Goal: Obtain resource: Obtain resource

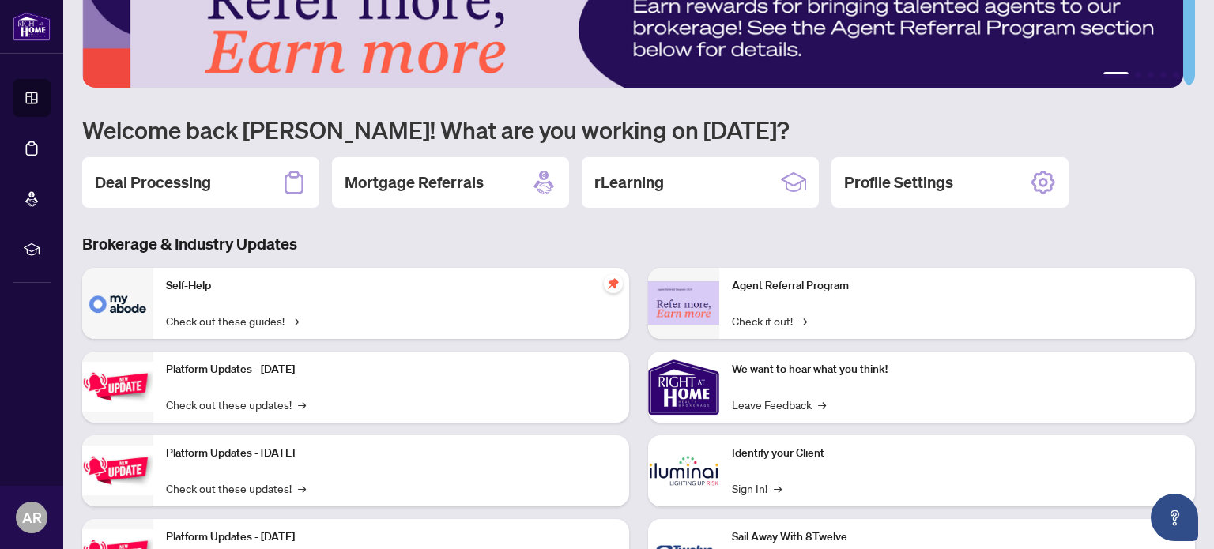
scroll to position [79, 0]
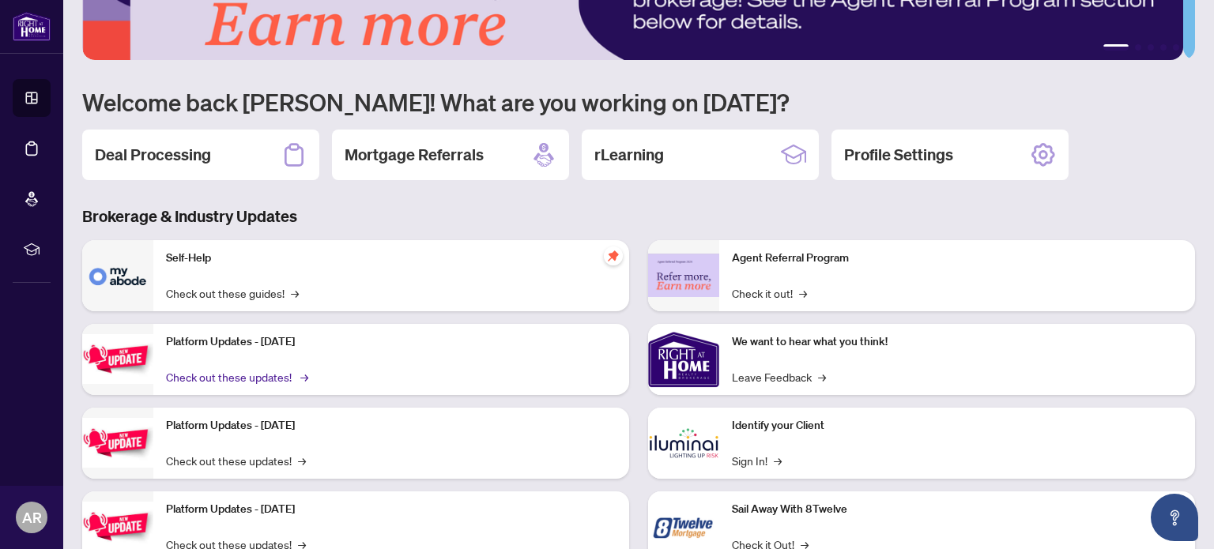
click at [218, 376] on link "Check out these updates! →" at bounding box center [236, 376] width 140 height 17
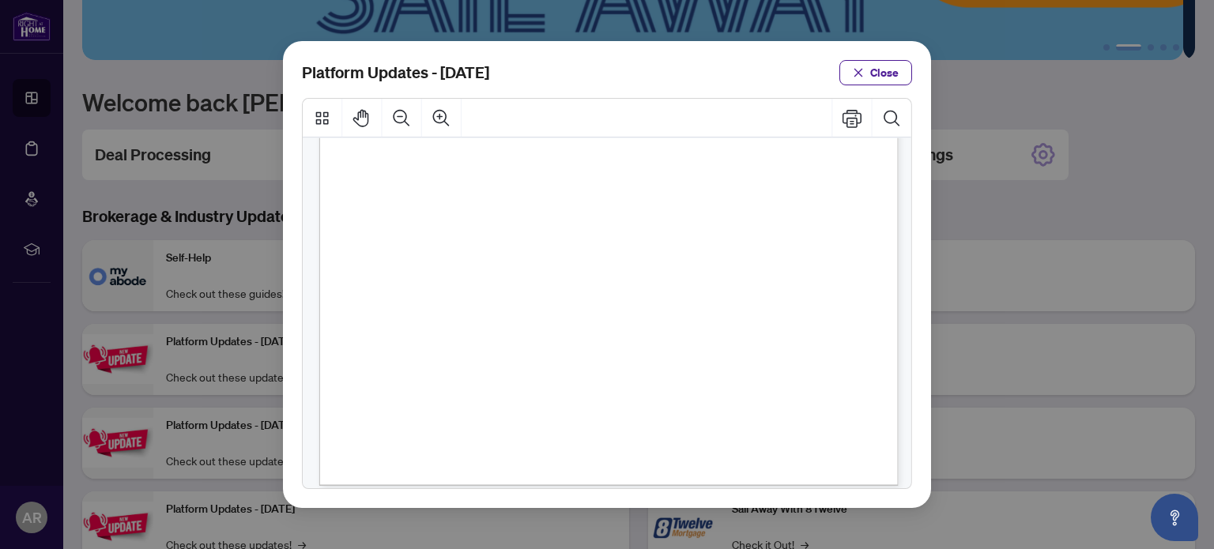
scroll to position [412, 0]
click at [224, 317] on div "Platform Updates - [DATE] Close" at bounding box center [607, 274] width 1214 height 549
click at [882, 72] on span "Close" at bounding box center [884, 72] width 28 height 25
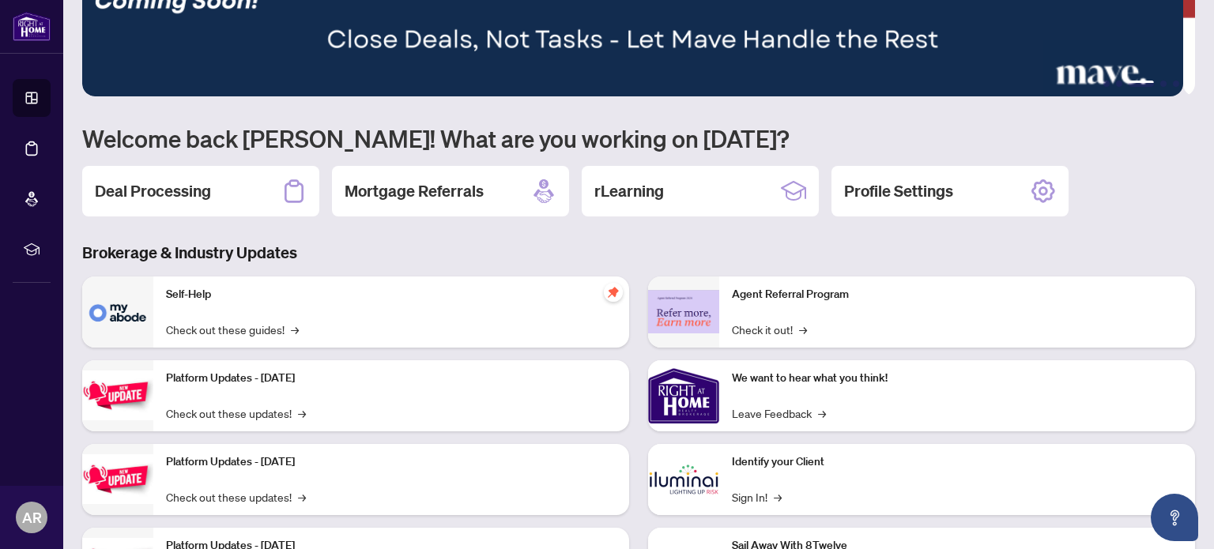
scroll to position [0, 0]
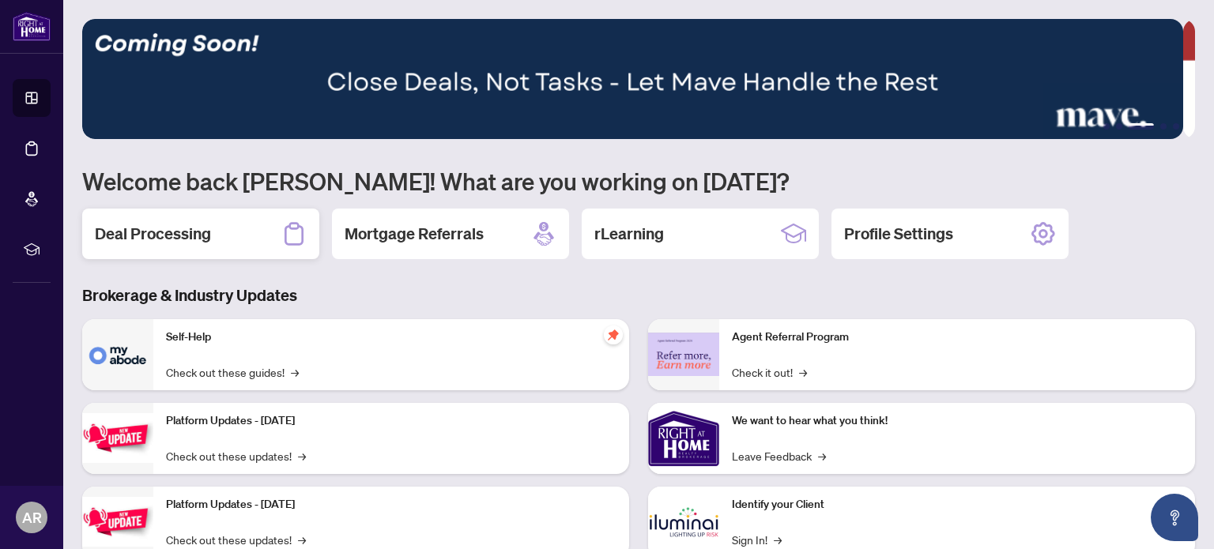
click at [224, 247] on div "Deal Processing" at bounding box center [200, 234] width 237 height 51
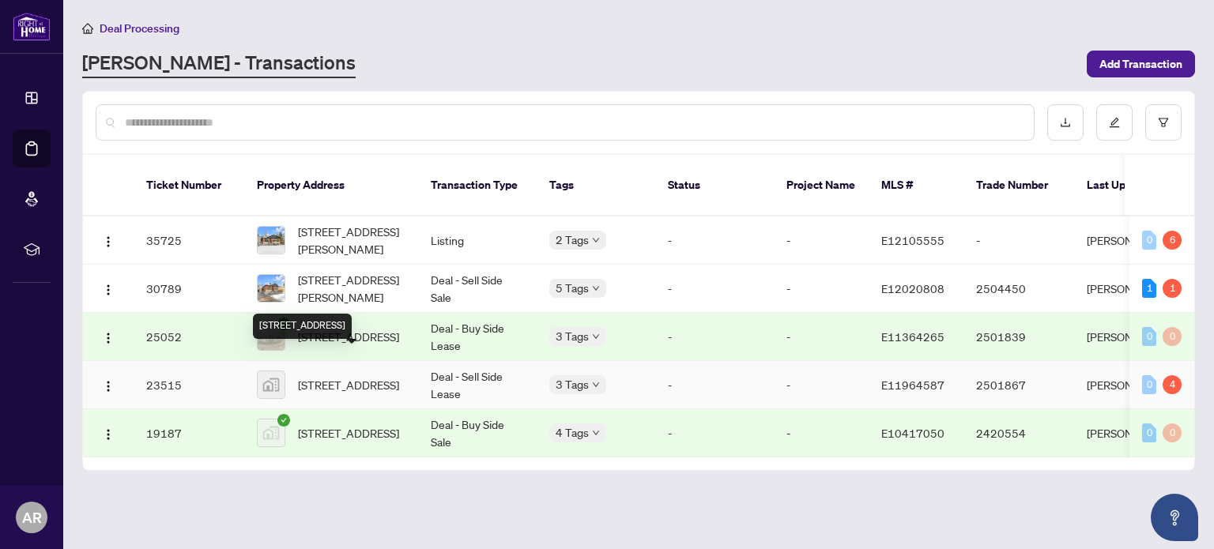
click at [332, 376] on span "[STREET_ADDRESS]" at bounding box center [348, 384] width 101 height 17
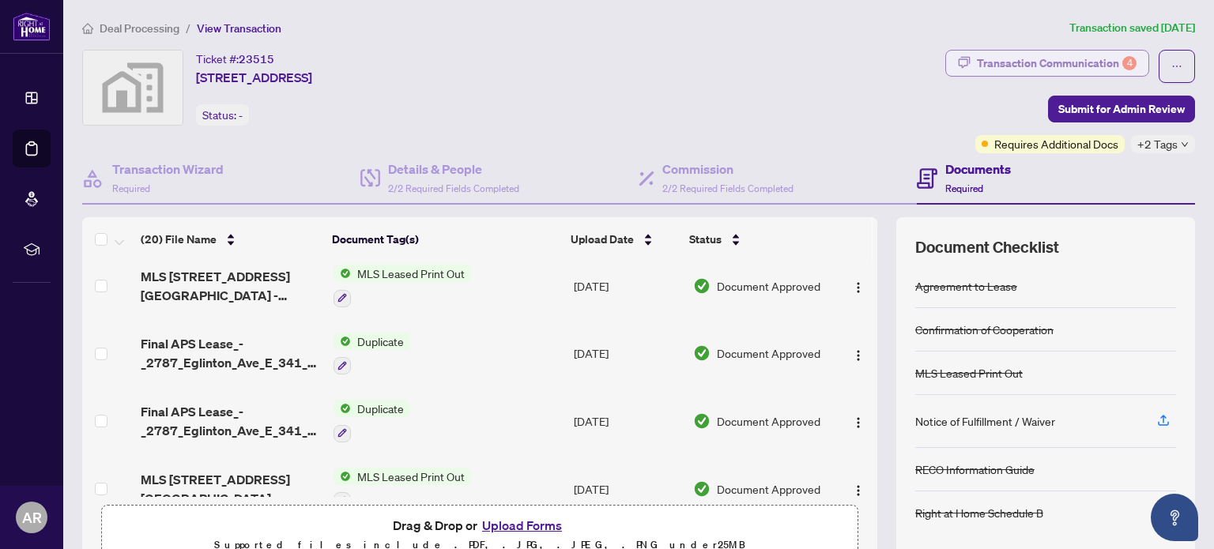
click at [1024, 68] on div "Transaction Communication 4" at bounding box center [1057, 63] width 160 height 25
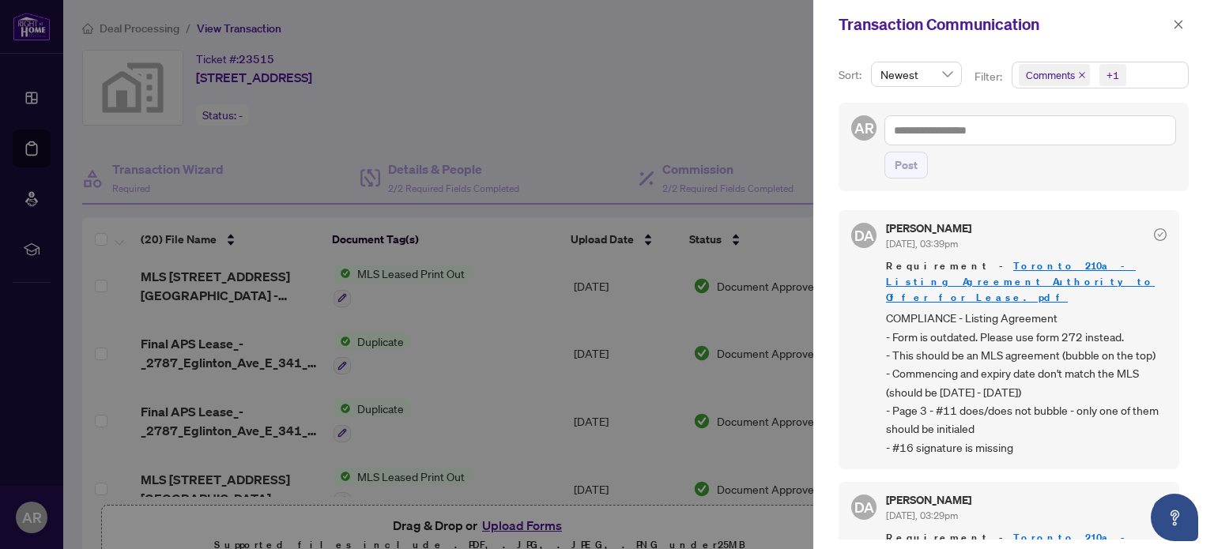
click at [977, 309] on span "COMPLIANCE - Listing Agreement - Form is outdated. Please use form 272 instead.…" at bounding box center [1026, 383] width 281 height 148
click at [964, 318] on span "COMPLIANCE - Listing Agreement - Form is outdated. Please use form 272 instead.…" at bounding box center [1026, 383] width 281 height 148
click at [1065, 318] on span "COMPLIANCE - Listing Agreement - Form is outdated. Please use form 272 instead.…" at bounding box center [1026, 383] width 281 height 148
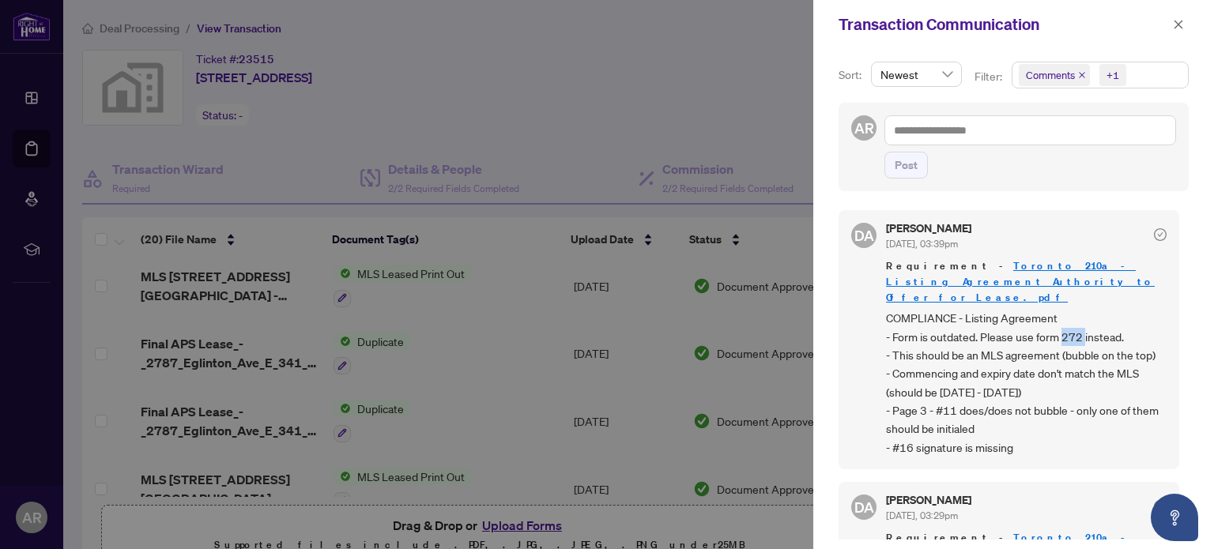
click at [1065, 318] on span "COMPLIANCE - Listing Agreement - Form is outdated. Please use form 272 instead.…" at bounding box center [1026, 383] width 281 height 148
click at [503, 308] on div at bounding box center [607, 274] width 1214 height 549
click at [1173, 27] on icon "close" at bounding box center [1178, 24] width 11 height 11
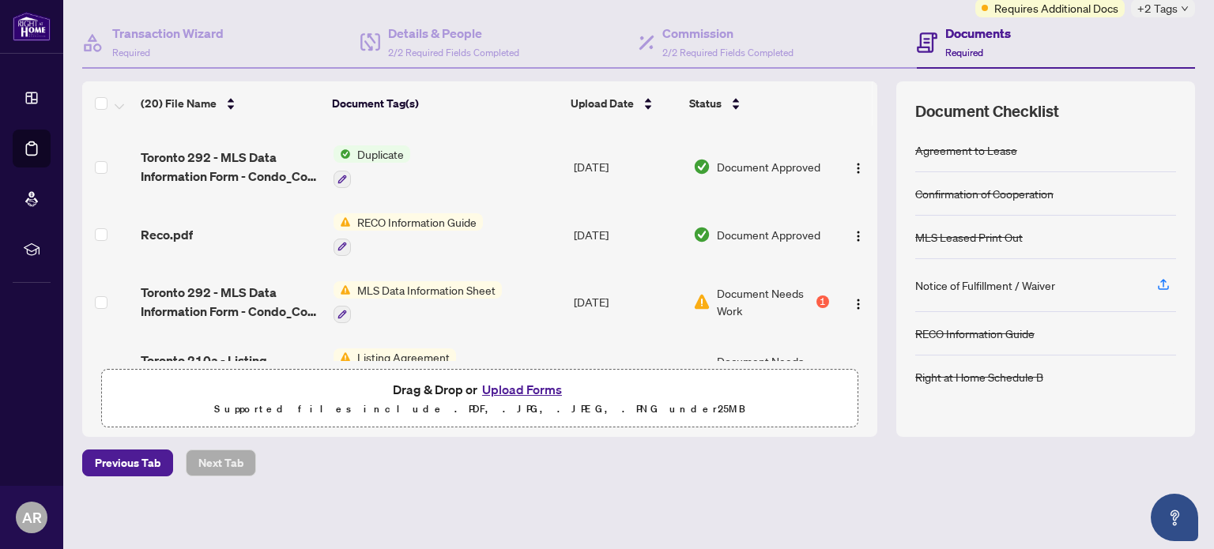
scroll to position [275, 0]
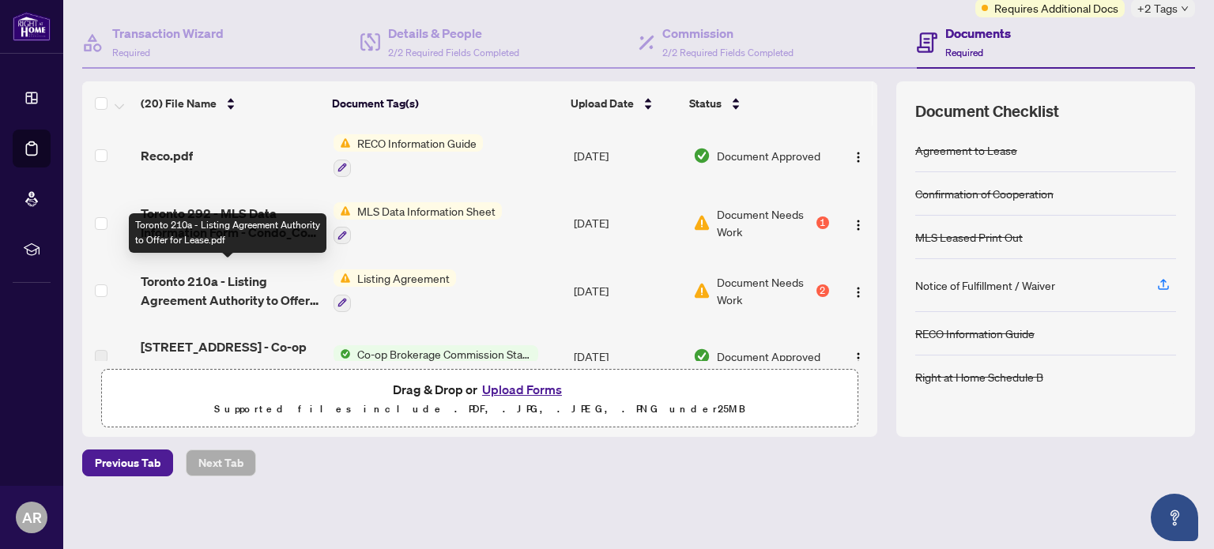
click at [273, 293] on span "Toronto 210a - Listing Agreement Authority to Offer for Lease.pdf" at bounding box center [230, 291] width 179 height 38
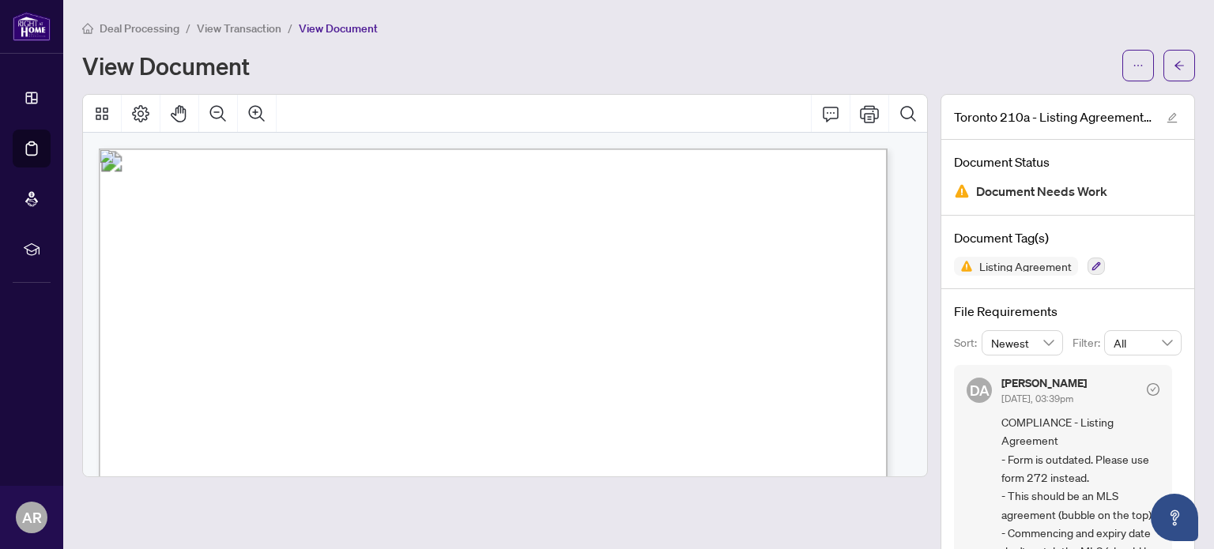
scroll to position [79, 0]
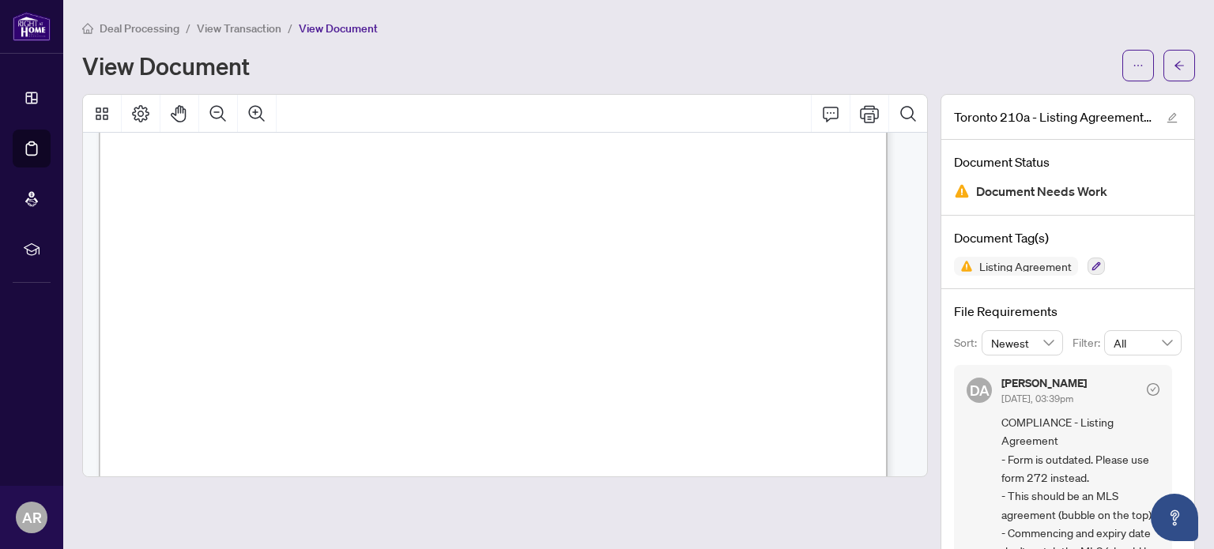
drag, startPoint x: 703, startPoint y: 273, endPoint x: 771, endPoint y: 274, distance: 68.8
click at [771, 70] on p "Form 210 � Revised 2023 Page 1 of 3 The trademarks REALTOR®, REALTORS®, MLS®, M…" at bounding box center [741, 70] width 1285 height 0
click at [782, 270] on span "[PHONE_NUMBER]" at bounding box center [765, 275] width 118 height 13
drag, startPoint x: 789, startPoint y: 273, endPoint x: 707, endPoint y: 270, distance: 81.5
click at [707, 270] on span "[PHONE_NUMBER]" at bounding box center [765, 275] width 118 height 13
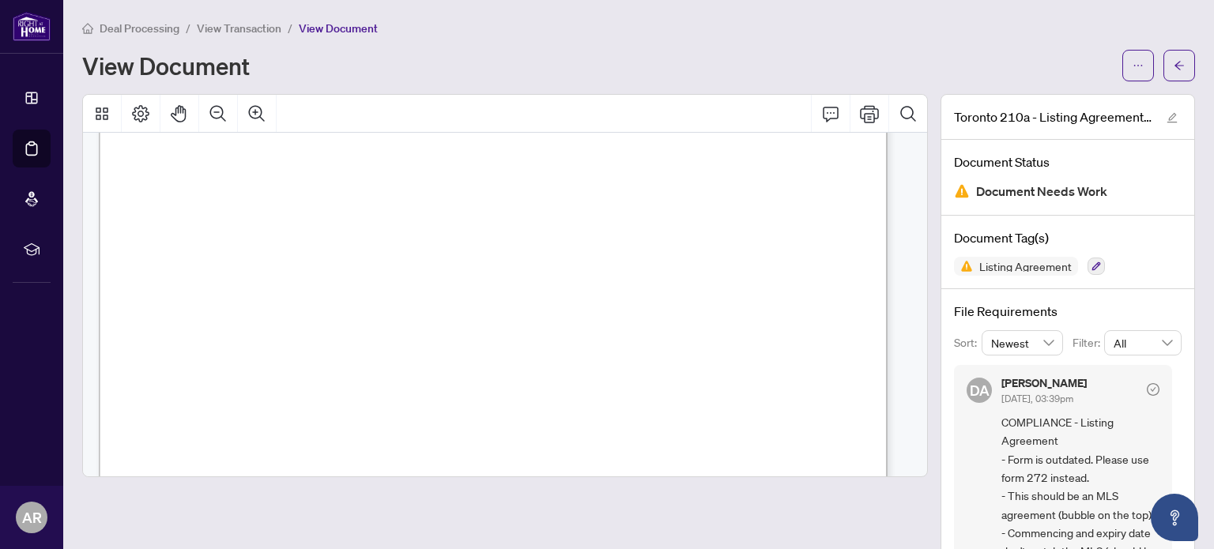
scroll to position [158, 0]
drag, startPoint x: 566, startPoint y: 240, endPoint x: 593, endPoint y: 240, distance: 26.9
click at [586, 237] on span "[STREET_ADDRESS]" at bounding box center [602, 238] width 69 height 8
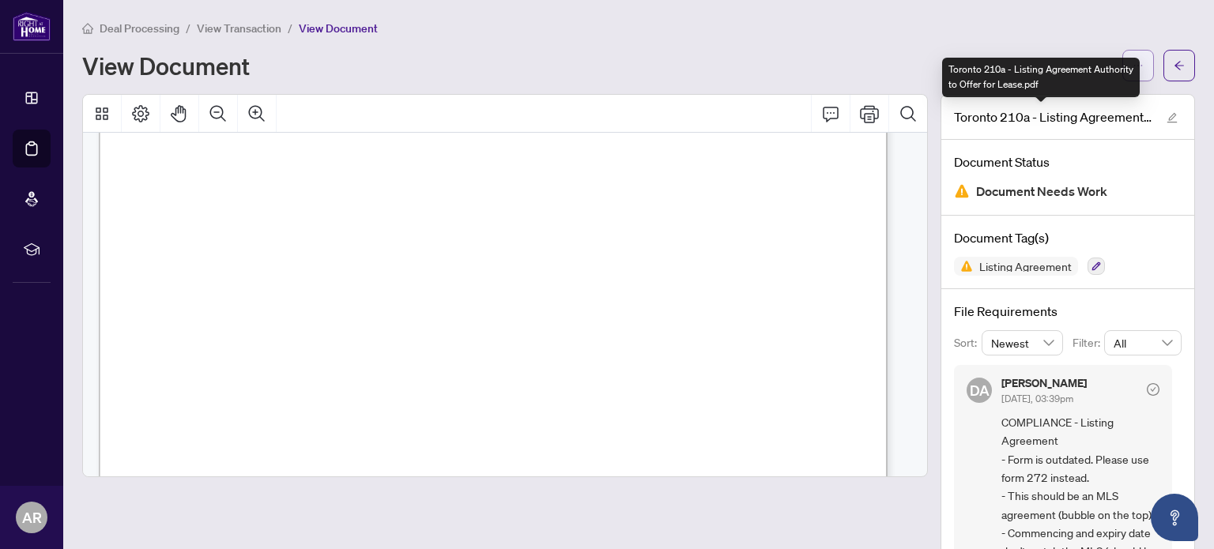
click at [1132, 55] on span "button" at bounding box center [1137, 65] width 11 height 25
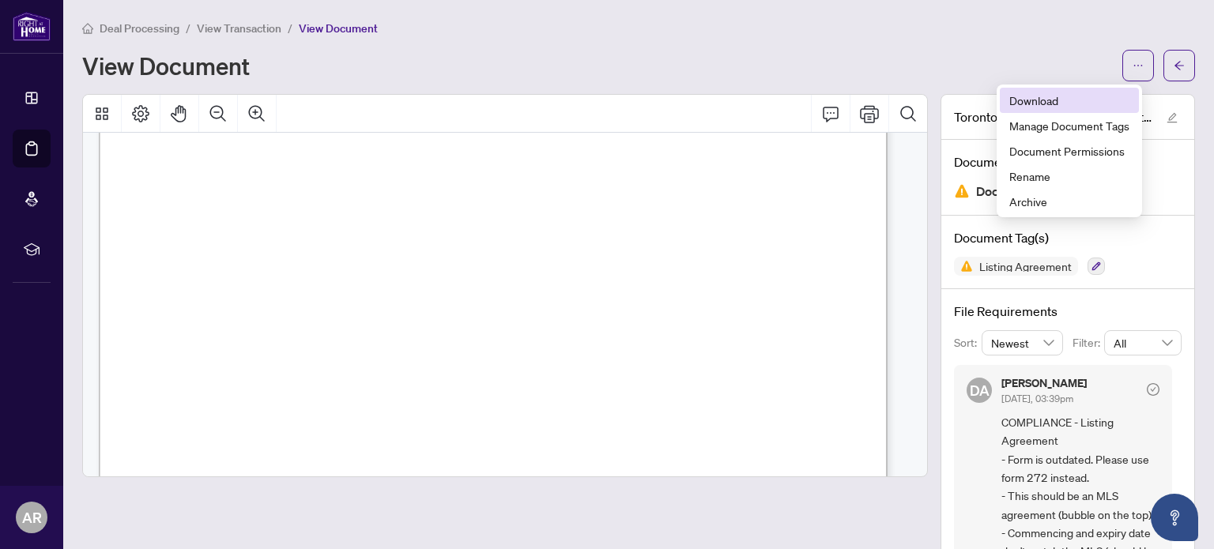
click at [1084, 96] on span "Download" at bounding box center [1069, 100] width 120 height 17
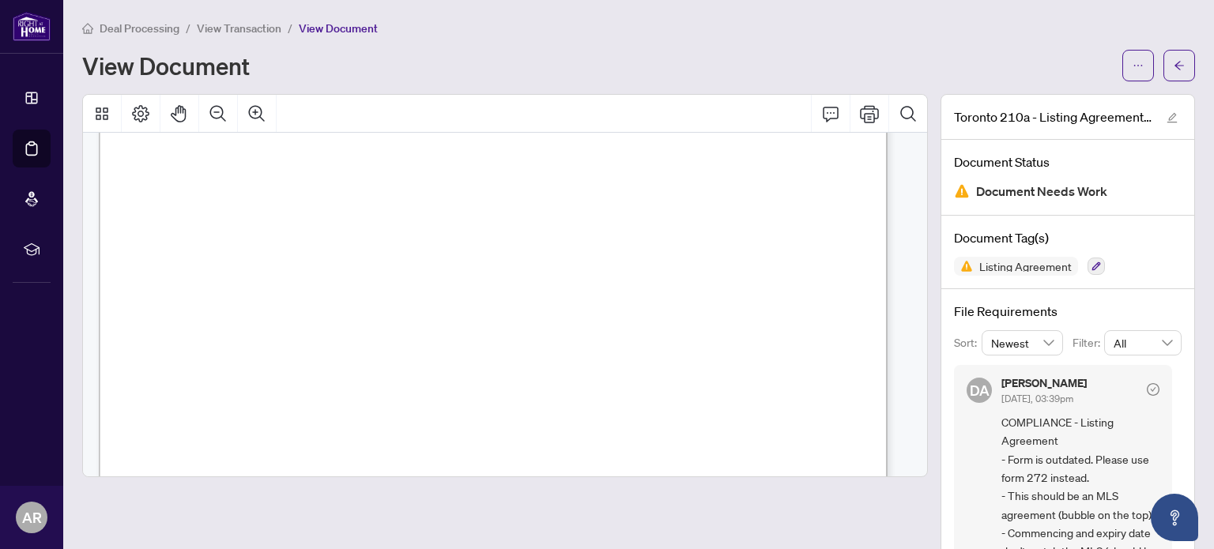
drag, startPoint x: 566, startPoint y: 239, endPoint x: 590, endPoint y: 239, distance: 24.5
click at [590, 239] on span "[STREET_ADDRESS]" at bounding box center [602, 238] width 69 height 8
drag, startPoint x: 568, startPoint y: 236, endPoint x: 767, endPoint y: 236, distance: 198.4
click at [637, 236] on span "[STREET_ADDRESS]" at bounding box center [602, 238] width 69 height 8
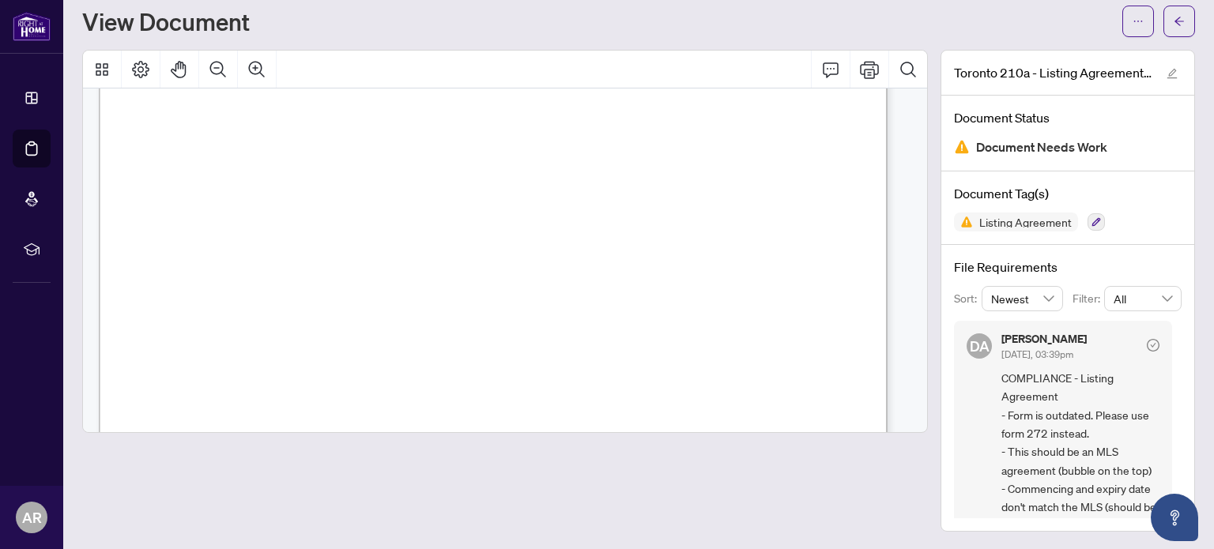
scroll to position [79, 0]
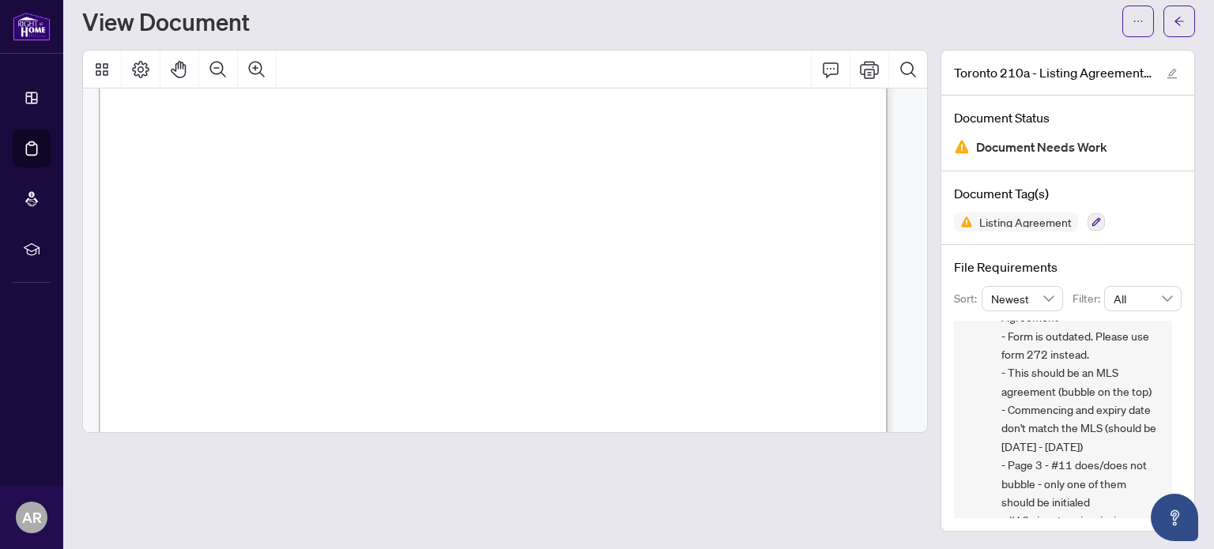
click at [1008, 406] on span "COMPLIANCE - Listing Agreement - Form is outdated. Please use form 272 instead.…" at bounding box center [1080, 410] width 158 height 240
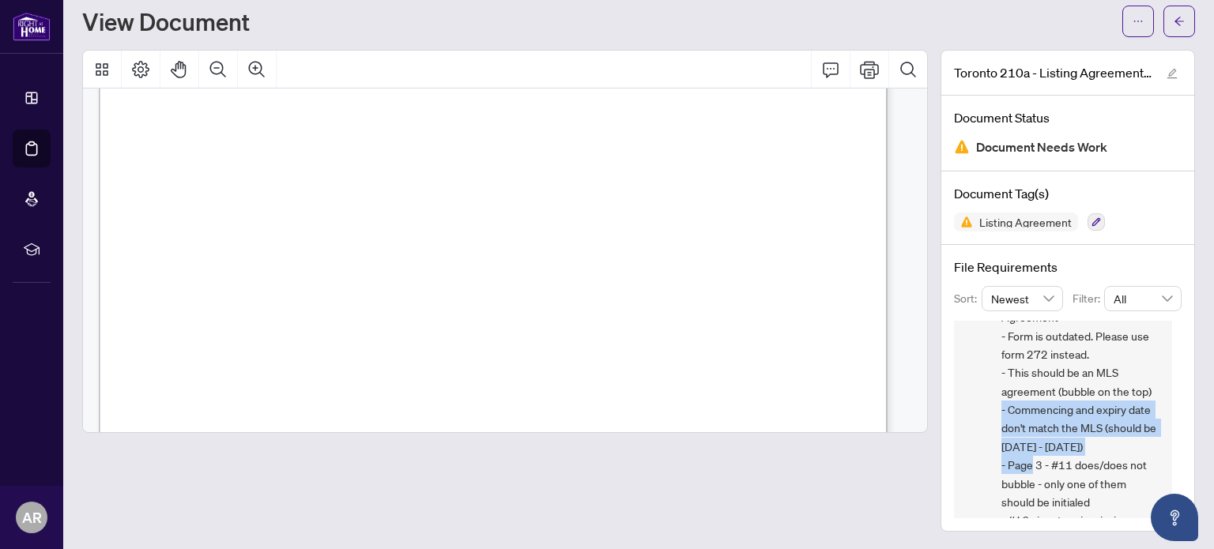
click at [1008, 406] on span "COMPLIANCE - Listing Agreement - Form is outdated. Please use form 272 instead.…" at bounding box center [1080, 410] width 158 height 240
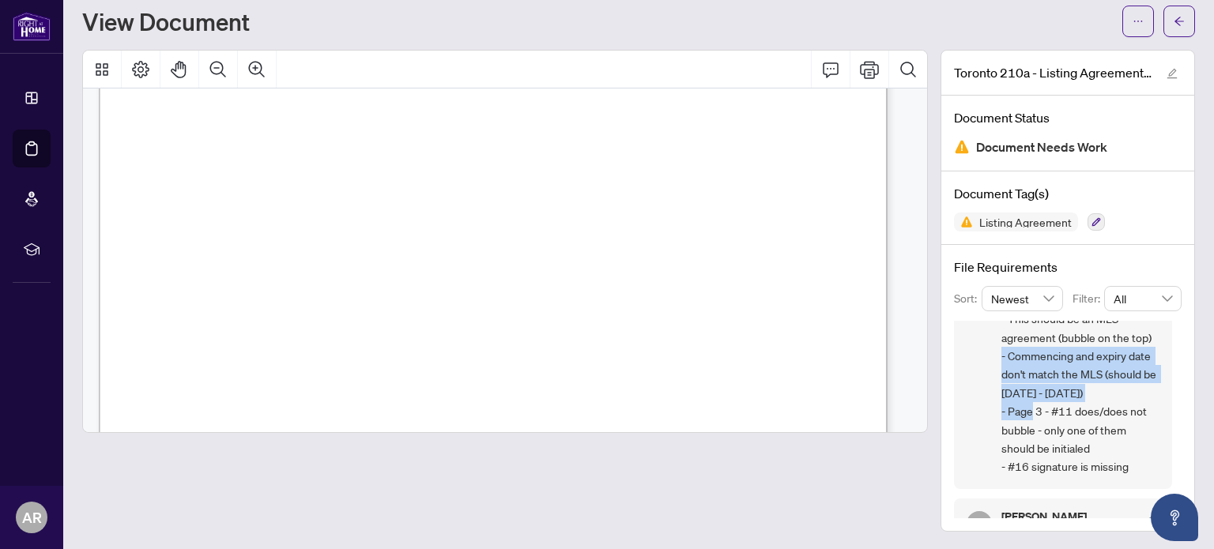
scroll to position [158, 0]
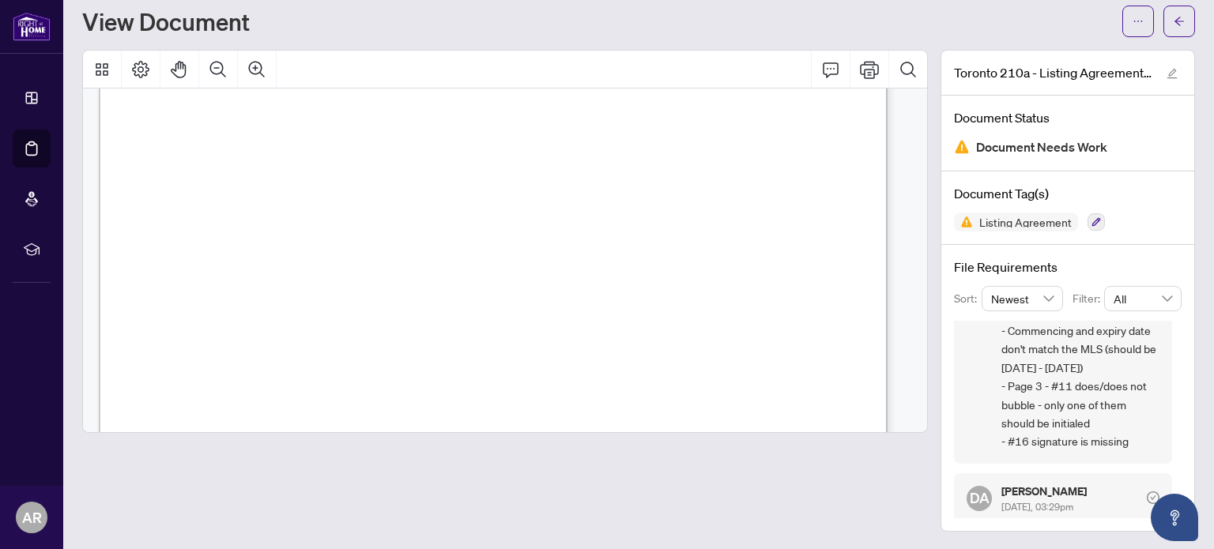
click at [1030, 388] on span "COMPLIANCE - Listing Agreement - Form is outdated. Please use form 272 instead.…" at bounding box center [1080, 331] width 158 height 240
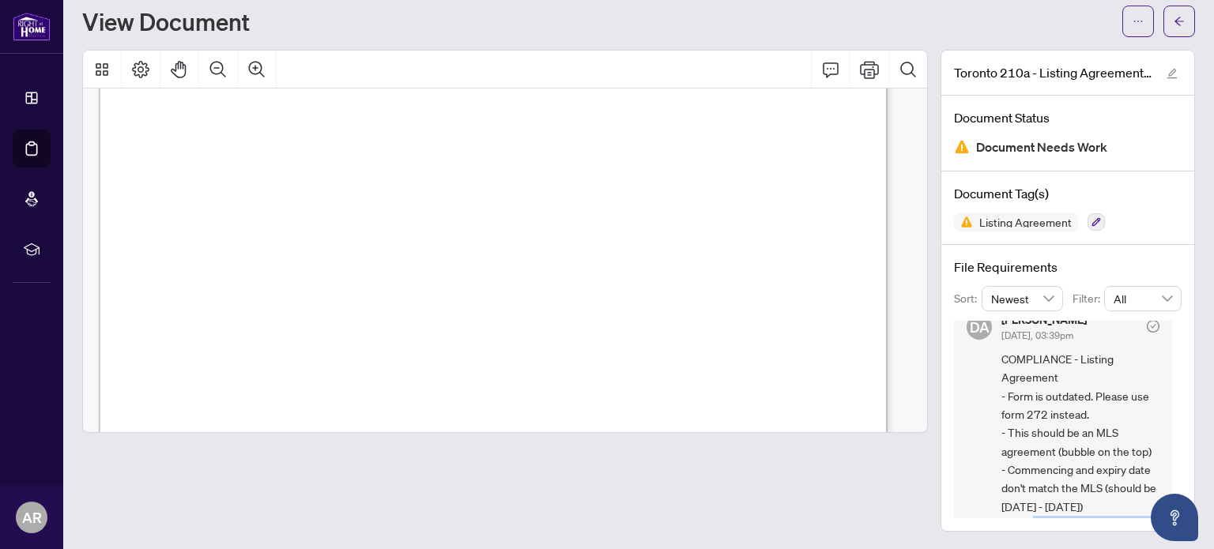
scroll to position [0, 0]
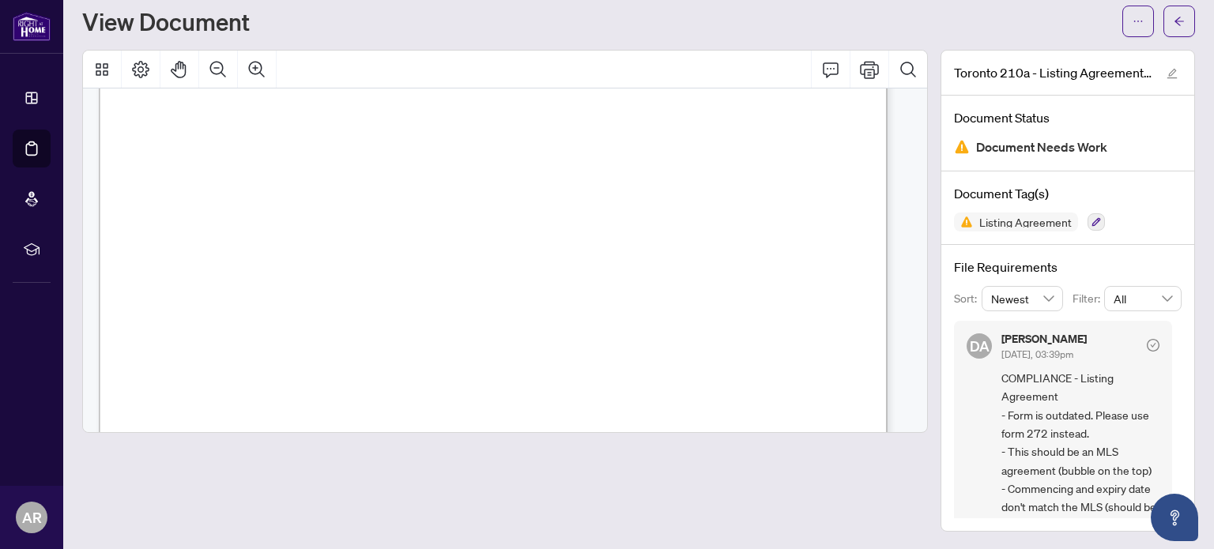
click at [1093, 391] on span "COMPLIANCE - Listing Agreement - Form is outdated. Please use form 272 instead.…" at bounding box center [1080, 489] width 158 height 240
click at [1010, 418] on span "COMPLIANCE - Listing Agreement - Form is outdated. Please use form 272 instead.…" at bounding box center [1080, 489] width 158 height 240
click at [1008, 449] on span "COMPLIANCE - Listing Agreement - Form is outdated. Please use form 272 instead.…" at bounding box center [1080, 489] width 158 height 240
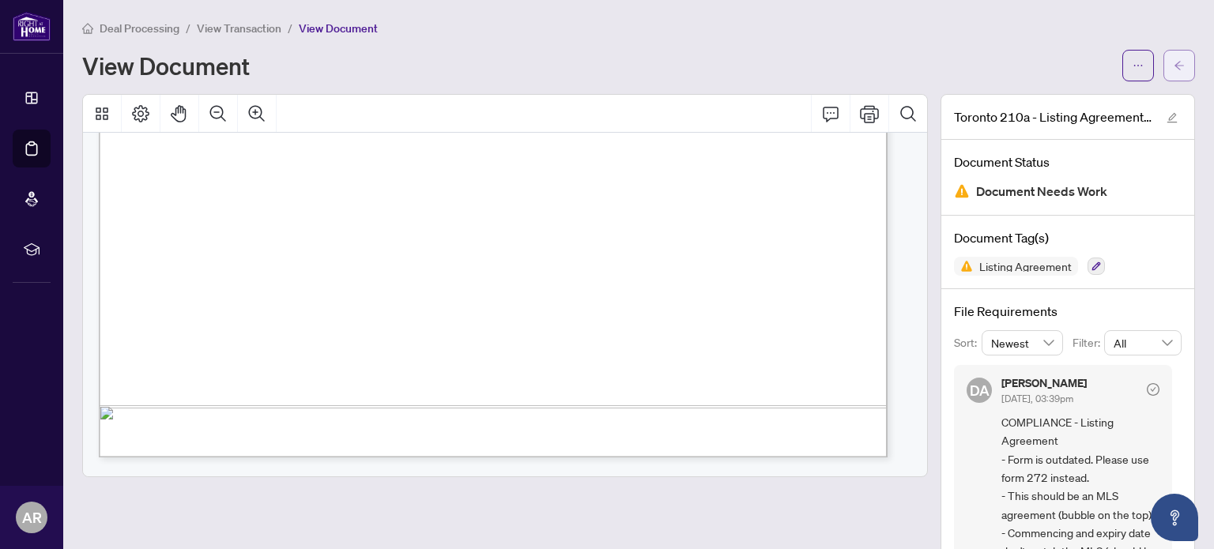
click at [1174, 54] on span "button" at bounding box center [1179, 65] width 11 height 25
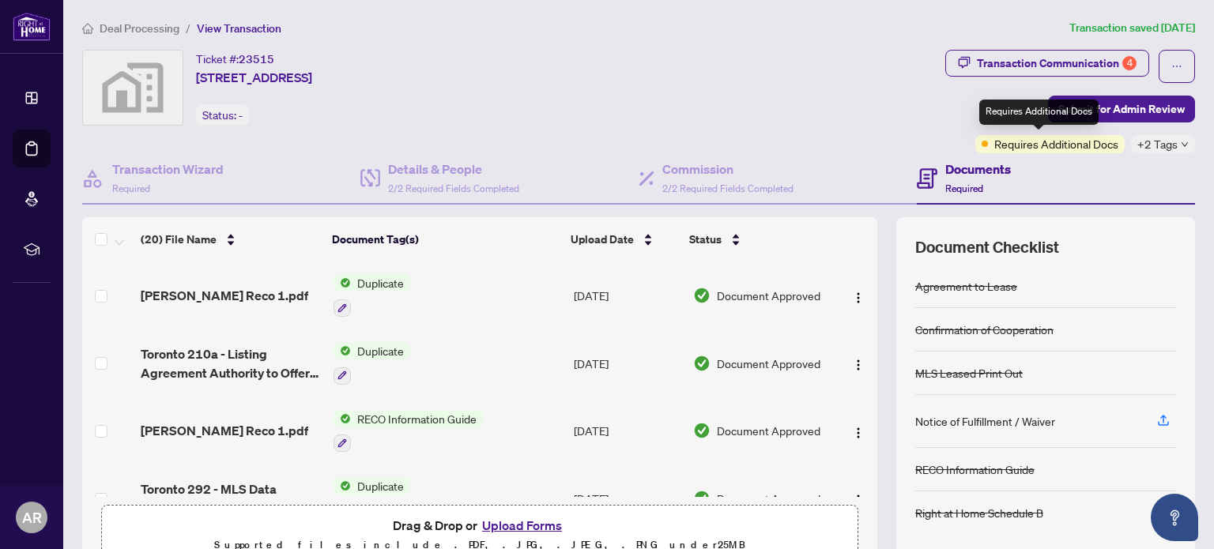
click at [1014, 145] on span "Requires Additional Docs" at bounding box center [1056, 143] width 124 height 17
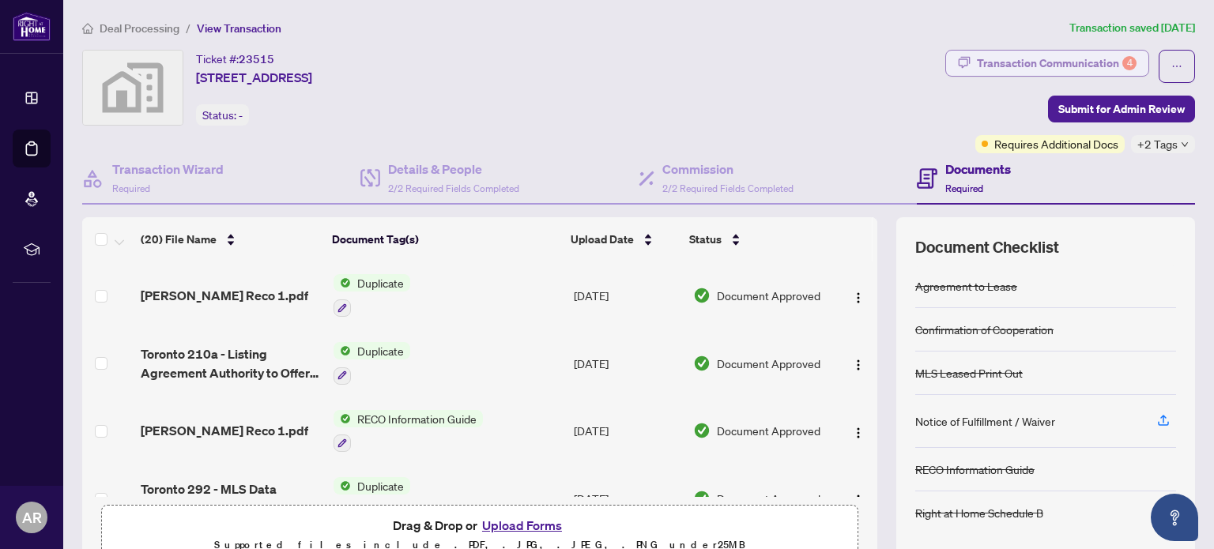
click at [1036, 61] on div "Transaction Communication 4" at bounding box center [1057, 63] width 160 height 25
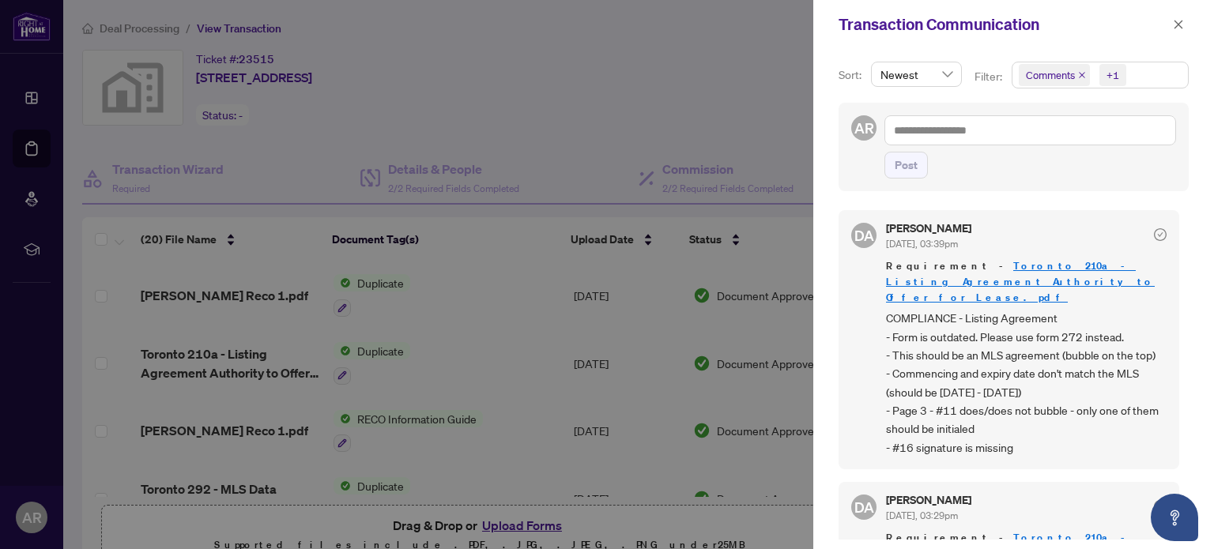
drag, startPoint x: 888, startPoint y: 306, endPoint x: 1148, endPoint y: 426, distance: 285.7
click at [1148, 426] on span "COMPLIANCE - Listing Agreement - Form is outdated. Please use form 272 instead.…" at bounding box center [1026, 383] width 281 height 148
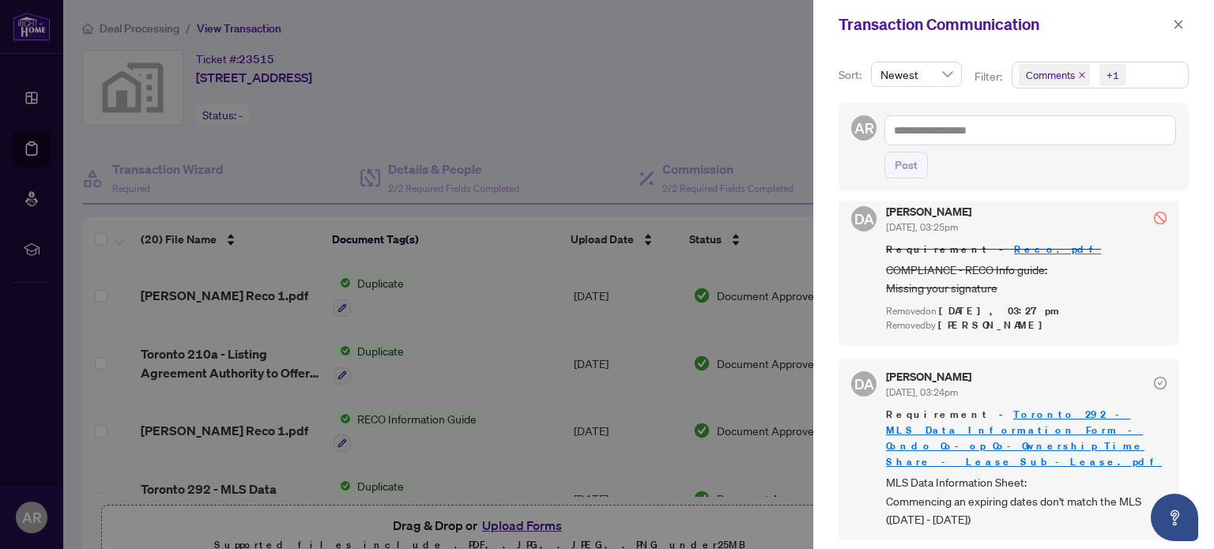
scroll to position [553, 0]
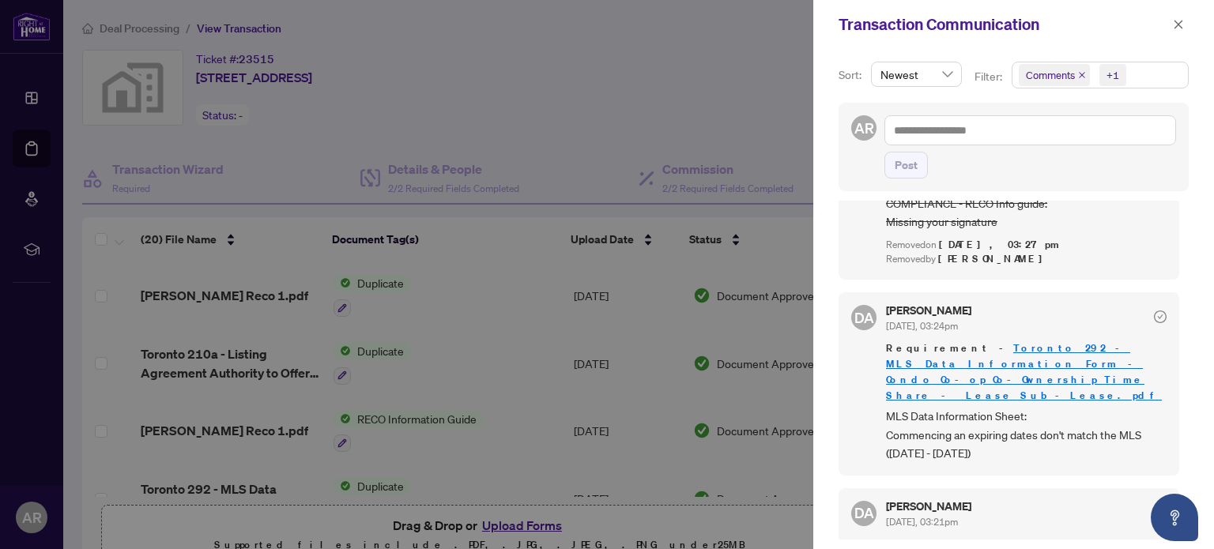
drag, startPoint x: 888, startPoint y: 371, endPoint x: 1040, endPoint y: 384, distance: 152.3
click at [1040, 407] on span "MLS Data Information Sheet: Commencing an expiring dates don't match the MLS ([…" at bounding box center [1026, 434] width 281 height 55
click at [1045, 407] on span "MLS Data Information Sheet: Commencing an expiring dates don't match the MLS ([…" at bounding box center [1026, 434] width 281 height 55
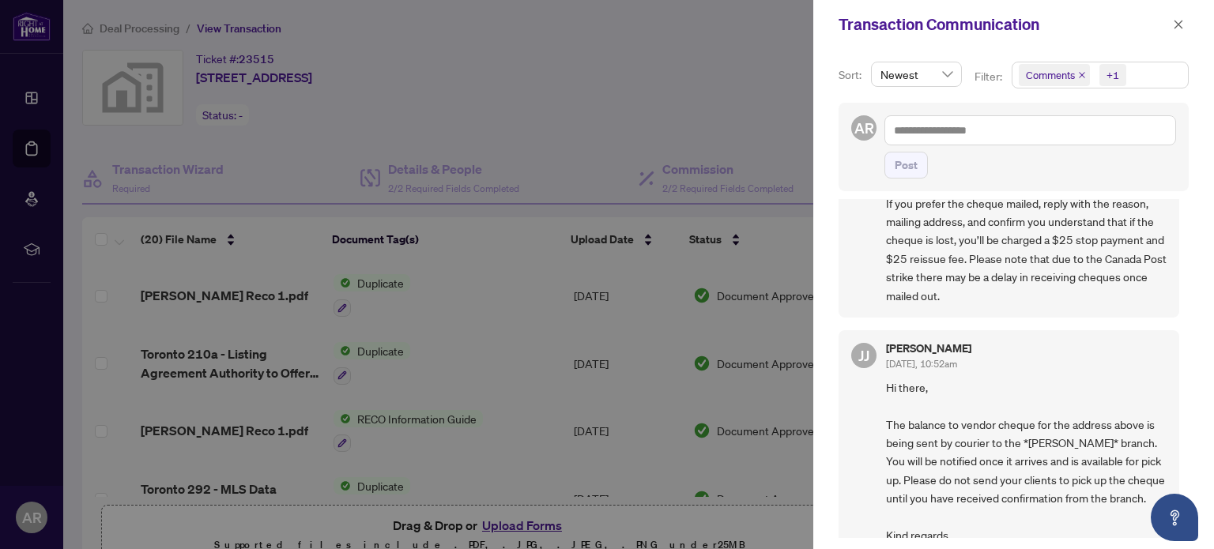
scroll to position [1289, 0]
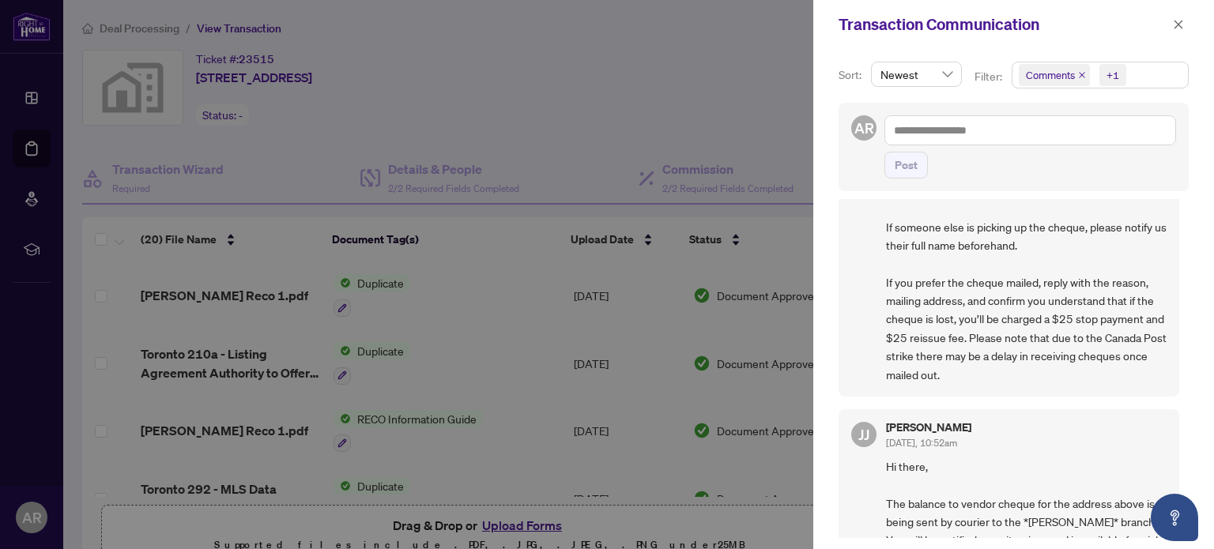
click at [933, 422] on h5 "[PERSON_NAME]" at bounding box center [928, 427] width 85 height 11
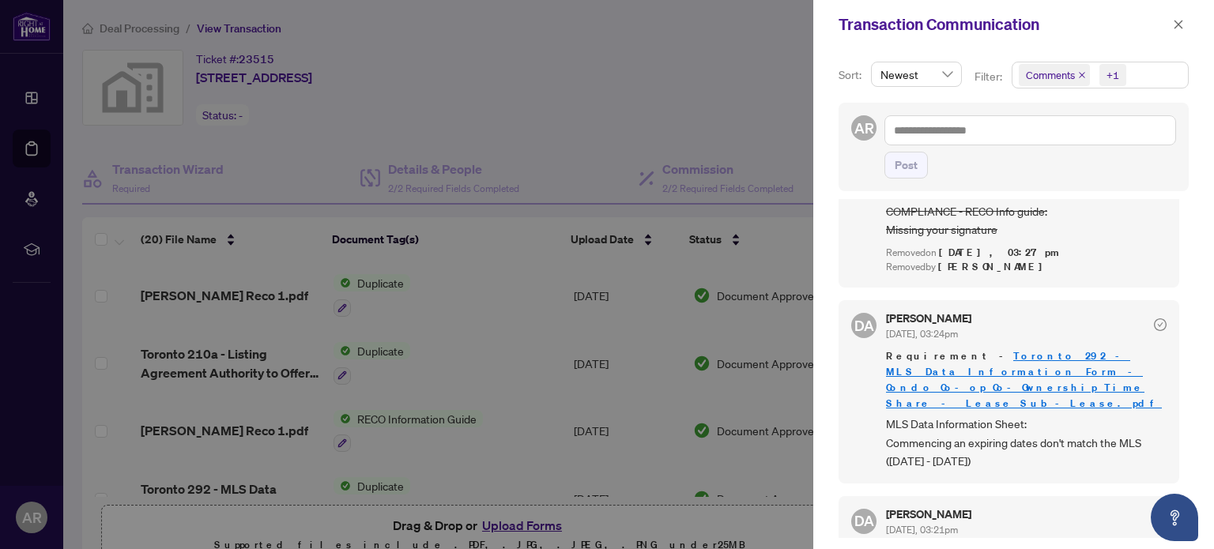
scroll to position [553, 0]
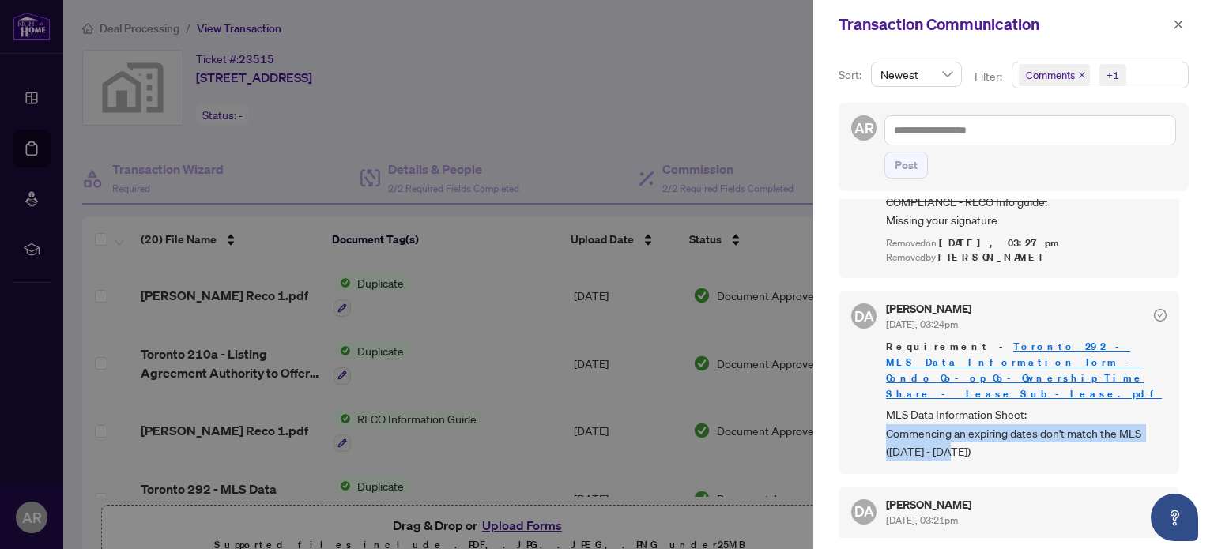
drag, startPoint x: 887, startPoint y: 369, endPoint x: 976, endPoint y: 383, distance: 89.5
click at [958, 405] on span "MLS Data Information Sheet: Commencing an expiring dates don't match the MLS ([…" at bounding box center [1026, 432] width 281 height 55
click at [982, 405] on span "MLS Data Information Sheet: Commencing an expiring dates don't match the MLS ([…" at bounding box center [1026, 432] width 281 height 55
click at [998, 340] on link "Toronto 292 - MLS Data Information Form - Condo_Co-op_Co-Ownership_Time Share -…" at bounding box center [1024, 370] width 276 height 61
click at [678, 54] on div at bounding box center [607, 274] width 1214 height 549
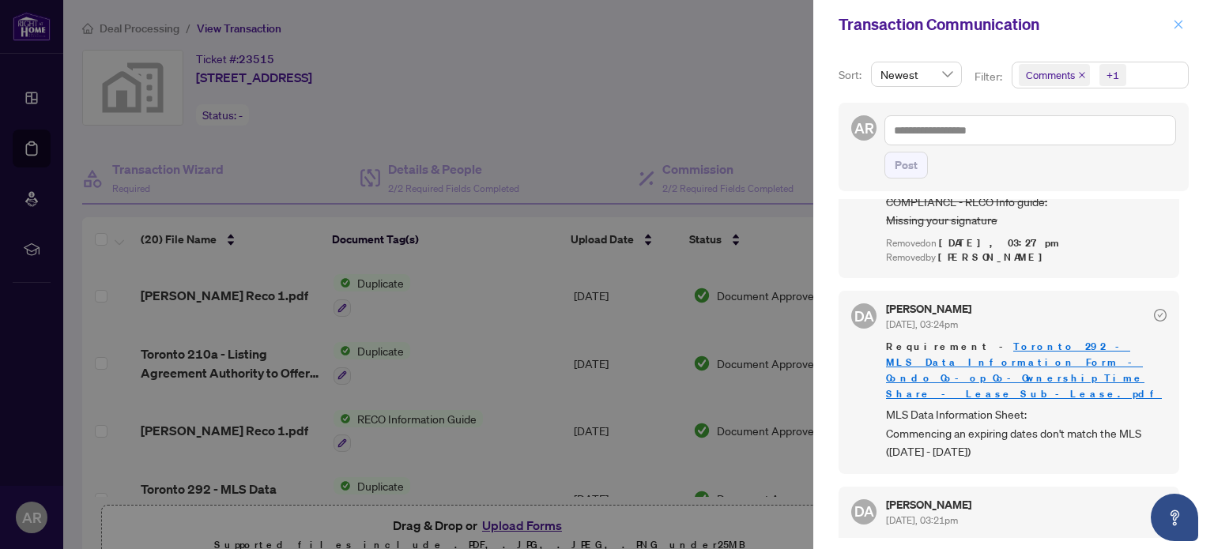
click at [1183, 23] on icon "close" at bounding box center [1178, 24] width 11 height 11
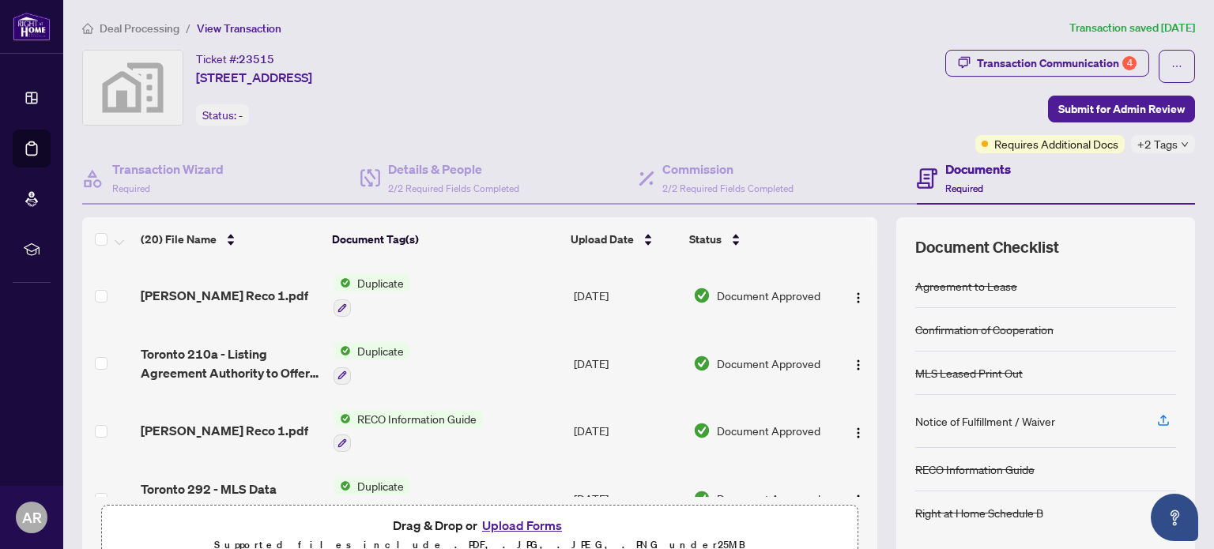
click at [674, 91] on div "Ticket #: 23515 [STREET_ADDRESS] Status: -" at bounding box center [510, 88] width 857 height 76
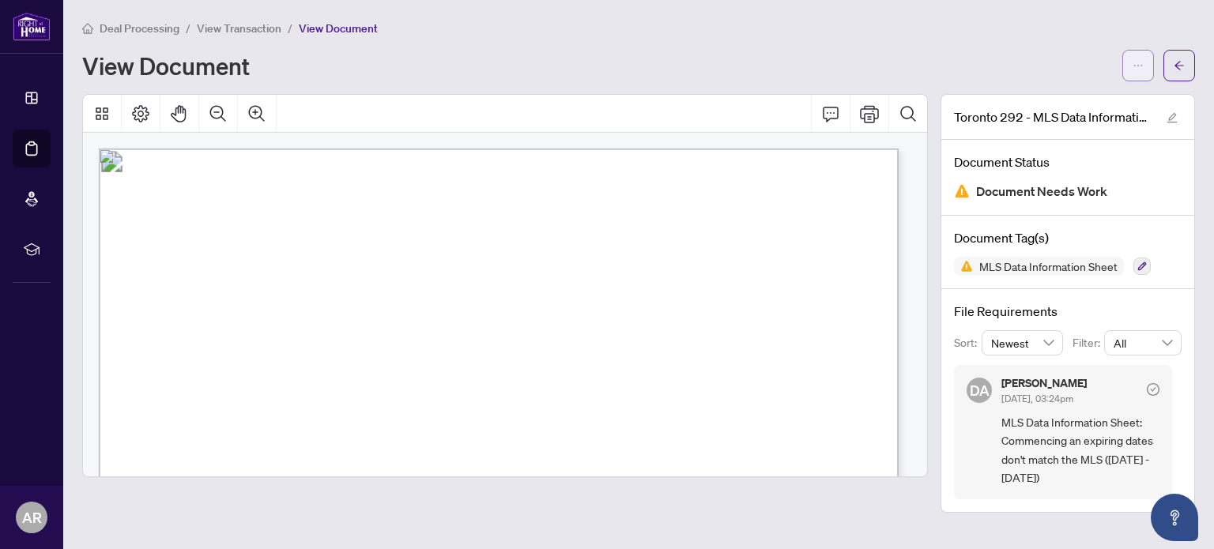
click at [1141, 66] on icon "ellipsis" at bounding box center [1138, 66] width 9 height 2
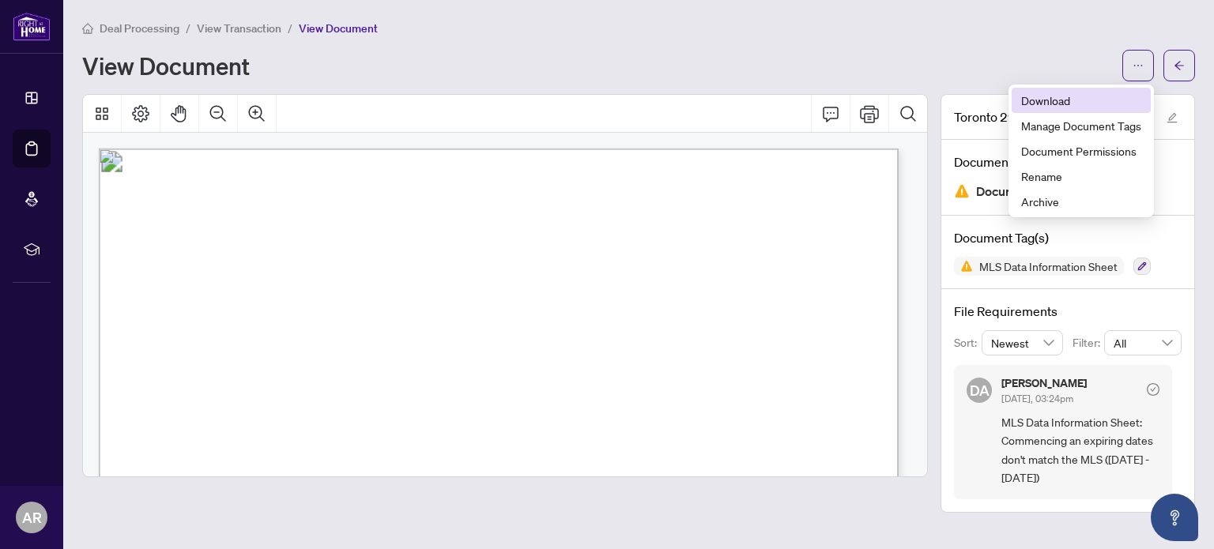
click at [1053, 100] on span "Download" at bounding box center [1081, 100] width 120 height 17
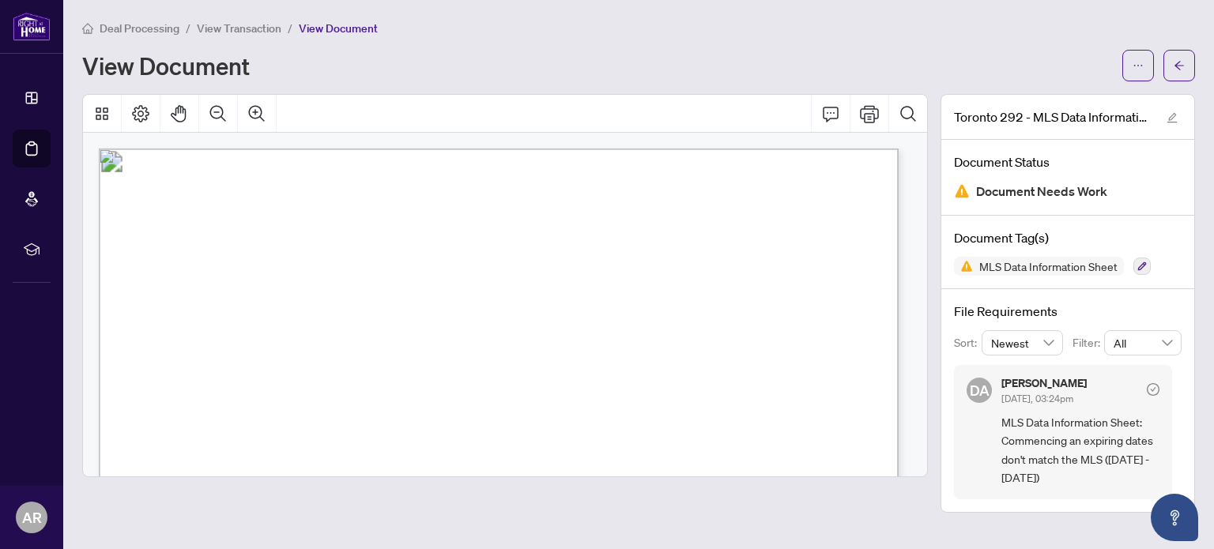
click at [727, 62] on div "View Document" at bounding box center [597, 65] width 1031 height 25
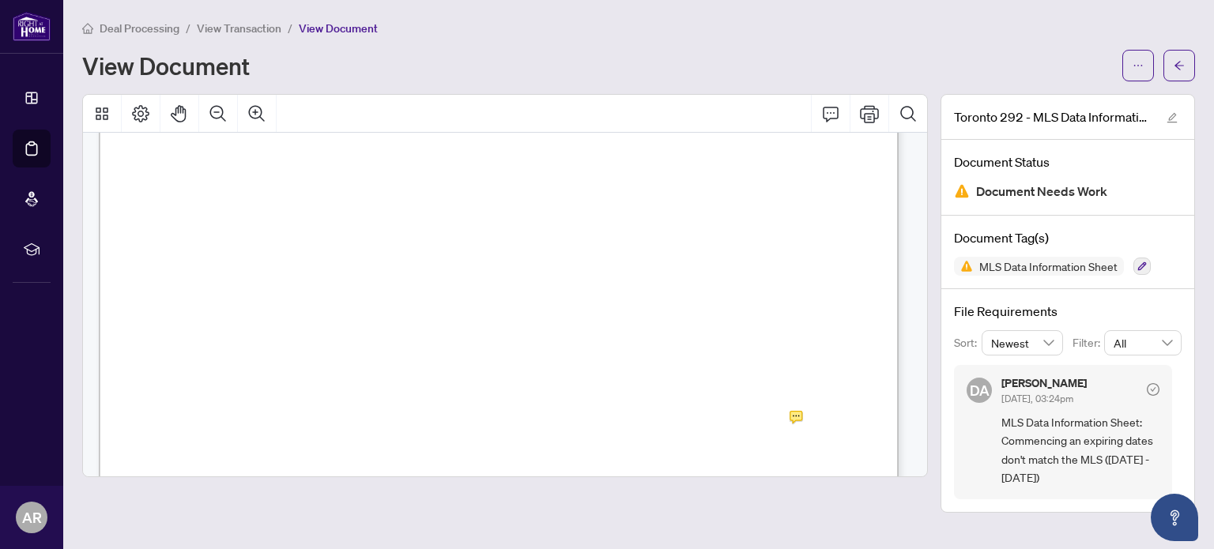
scroll to position [237, 0]
